Goal: Share content: Share content

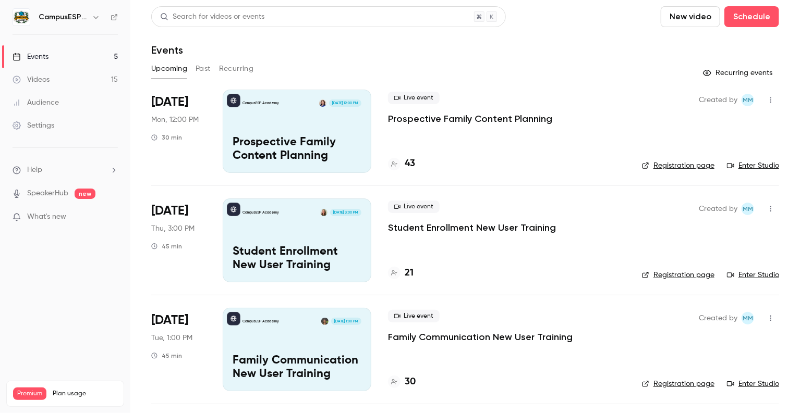
click at [97, 16] on icon "button" at bounding box center [96, 17] width 8 height 8
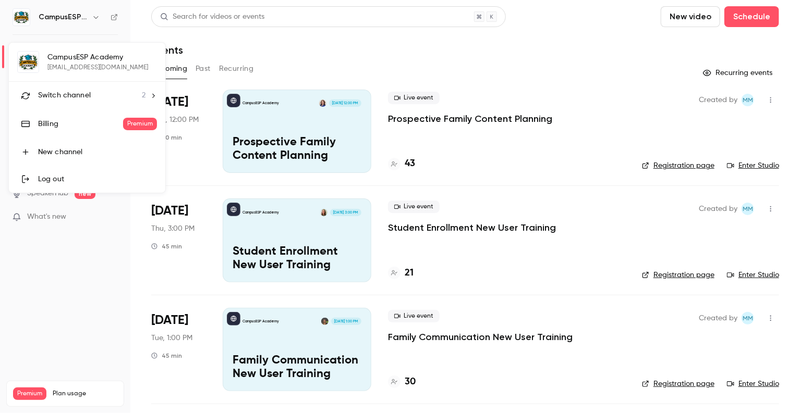
click at [147, 92] on li "Switch channel 2" at bounding box center [87, 96] width 156 height 28
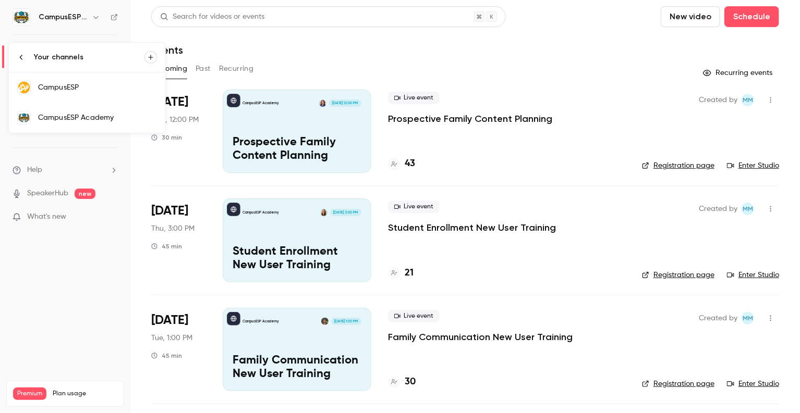
click at [126, 92] on link "CampusESP" at bounding box center [87, 87] width 156 height 30
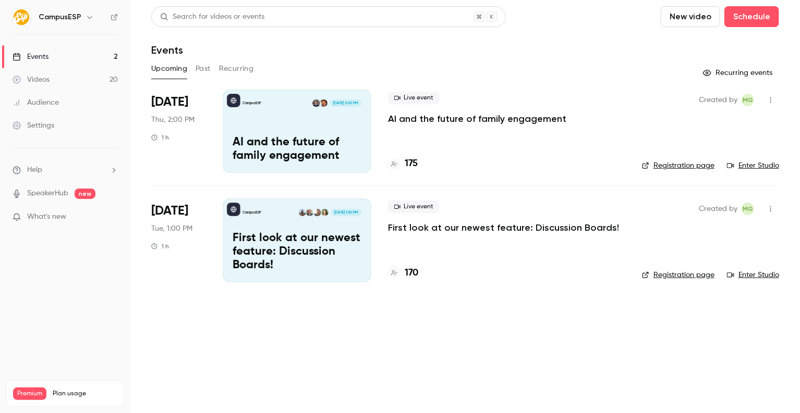
click at [86, 15] on icon "button" at bounding box center [90, 17] width 8 height 8
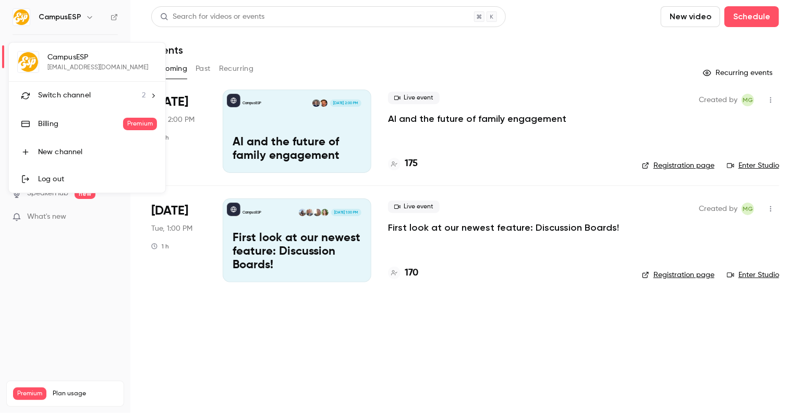
click at [147, 92] on li "Switch channel 2" at bounding box center [87, 96] width 156 height 28
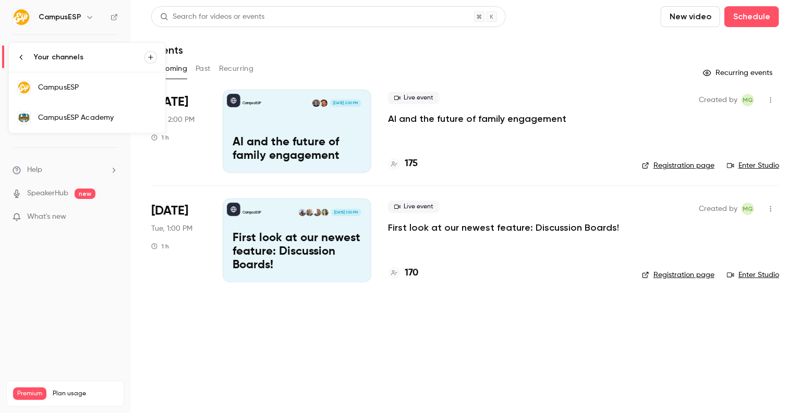
click at [104, 111] on link "CampusESP Academy" at bounding box center [87, 118] width 156 height 30
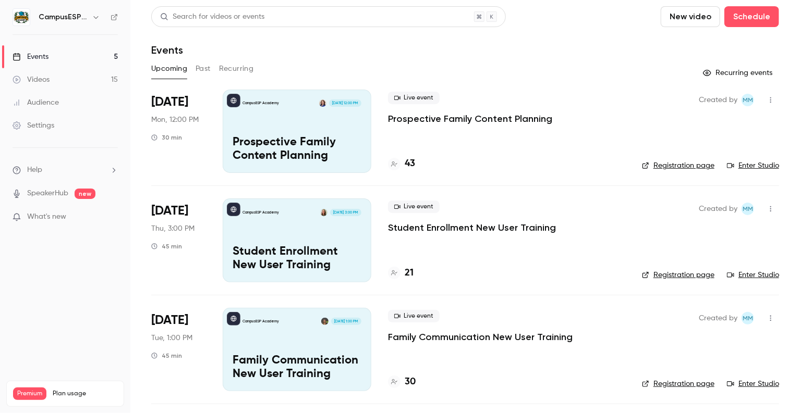
click at [204, 71] on button "Past" at bounding box center [203, 68] width 15 height 17
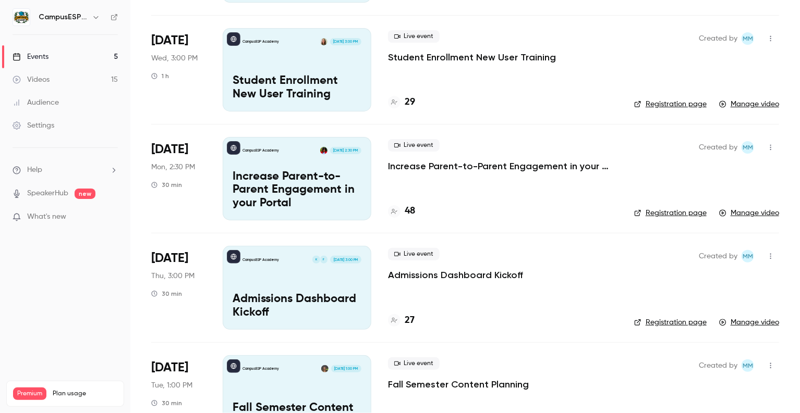
scroll to position [366, 0]
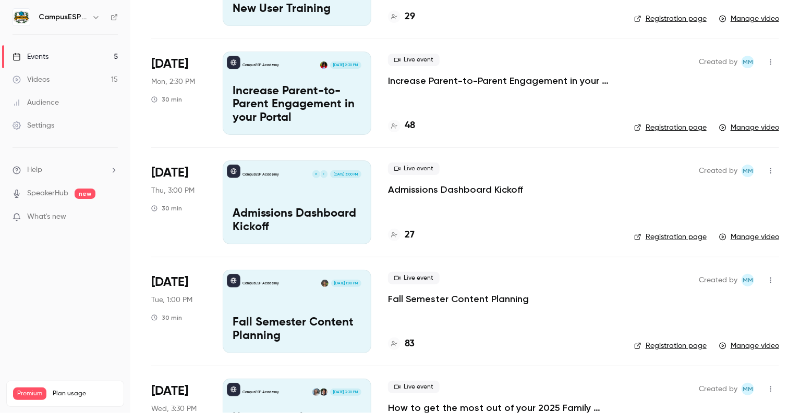
click at [293, 184] on div "CampusESP Academy F K [DATE] 3:00 PM Admissions Dashboard Kickoff" at bounding box center [297, 202] width 149 height 83
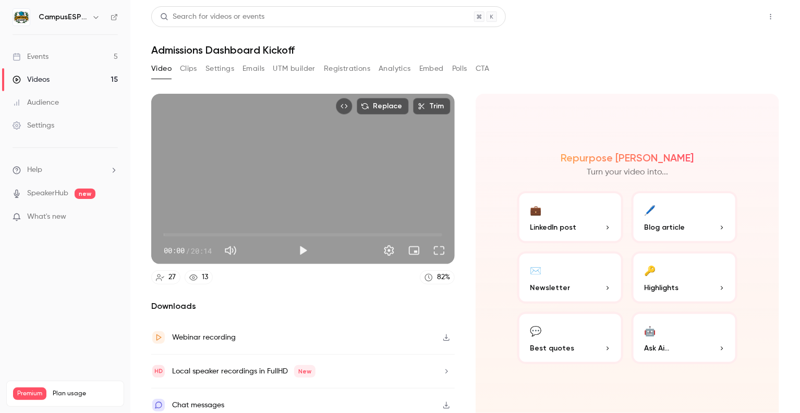
click at [734, 17] on button "Share" at bounding box center [733, 16] width 41 height 21
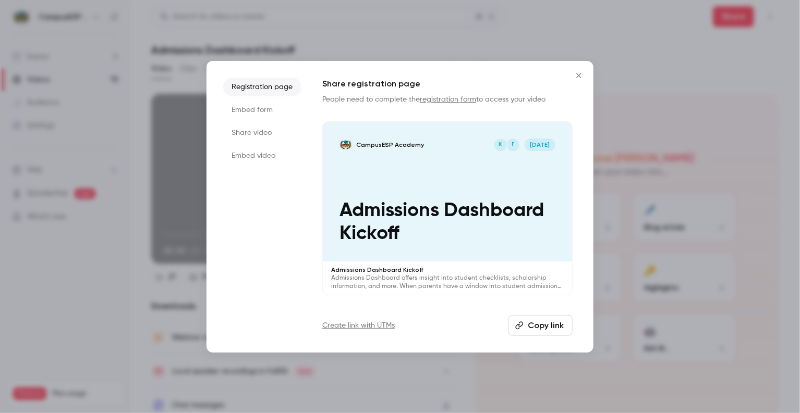
click at [557, 322] on button "Copy link" at bounding box center [540, 325] width 64 height 21
click at [578, 76] on icon "Close" at bounding box center [578, 75] width 5 height 5
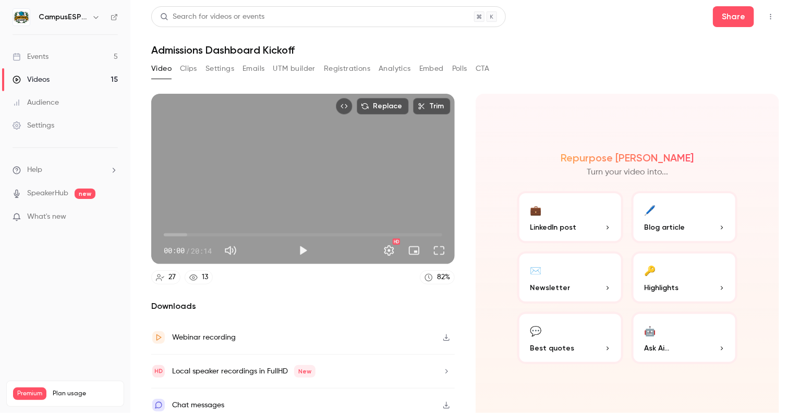
click at [68, 53] on link "Events 5" at bounding box center [65, 56] width 130 height 23
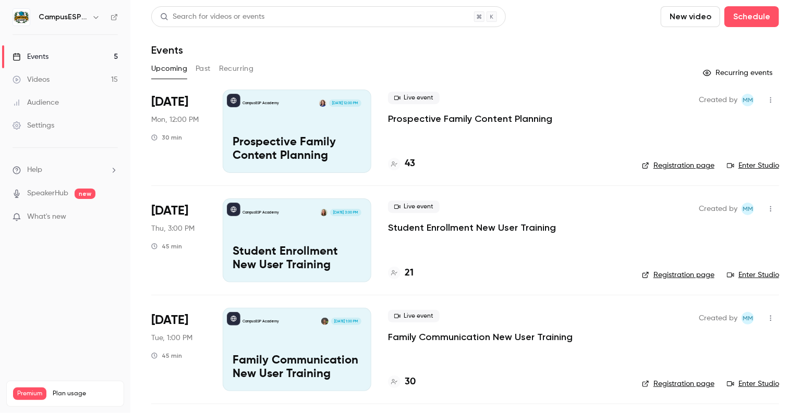
click at [204, 70] on button "Past" at bounding box center [203, 68] width 15 height 17
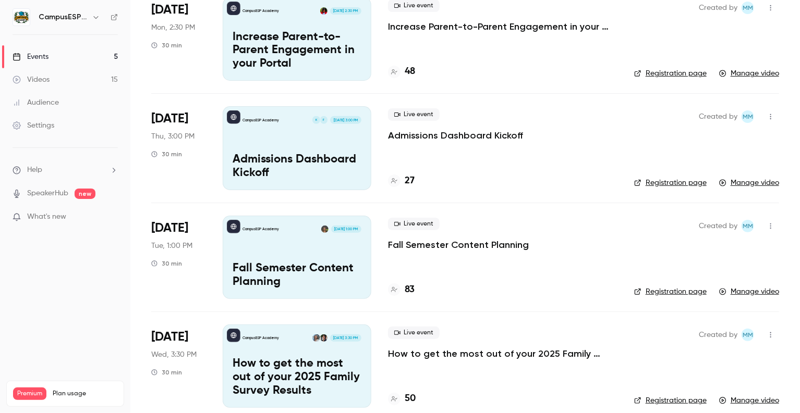
scroll to position [415, 0]
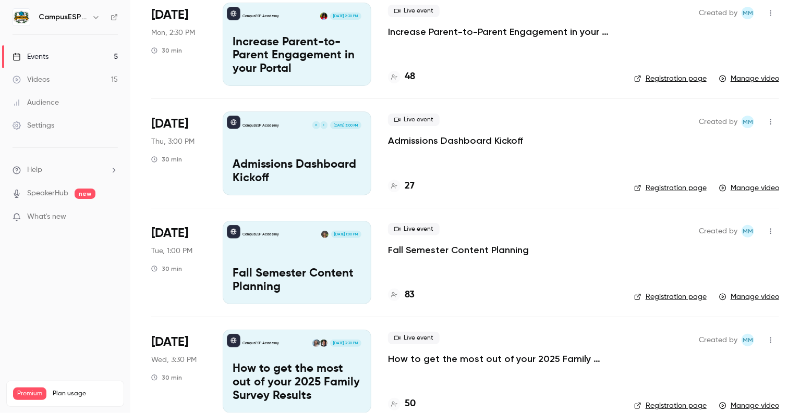
click at [296, 147] on div "CampusESP Academy F K [DATE] 3:00 PM Admissions Dashboard Kickoff" at bounding box center [297, 153] width 149 height 83
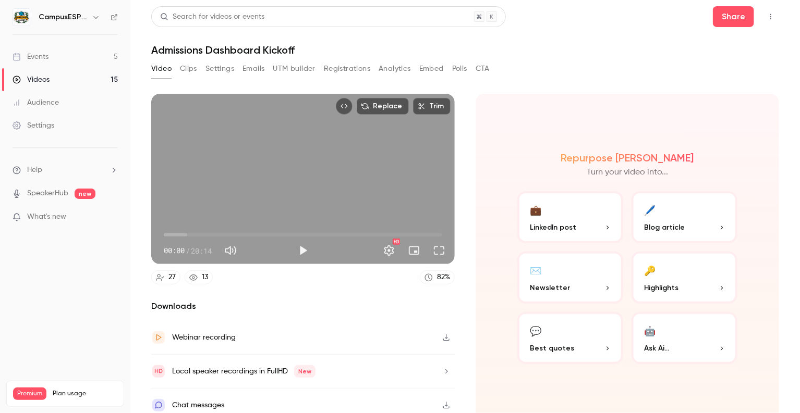
click at [394, 71] on button "Analytics" at bounding box center [395, 68] width 32 height 17
